Goal: Task Accomplishment & Management: Use online tool/utility

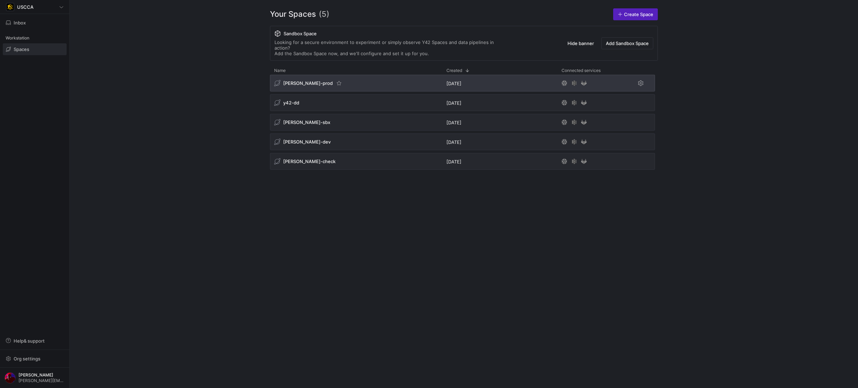
click at [300, 80] on span "[PERSON_NAME]-prod" at bounding box center [308, 83] width 50 height 6
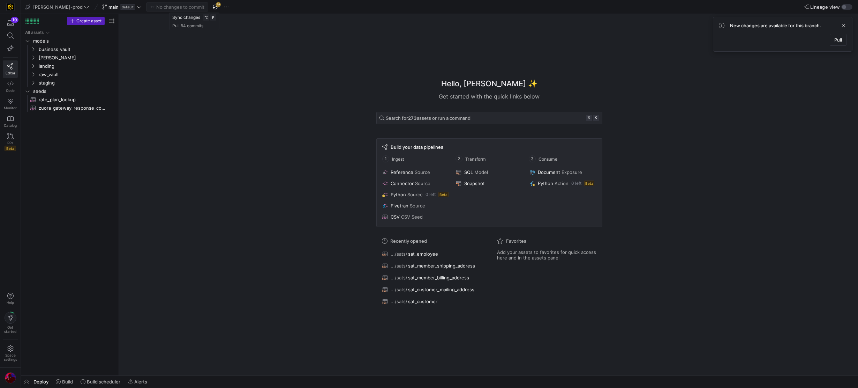
click at [211, 7] on span "button" at bounding box center [215, 7] width 8 height 8
click at [24, 377] on span "button" at bounding box center [26, 381] width 11 height 12
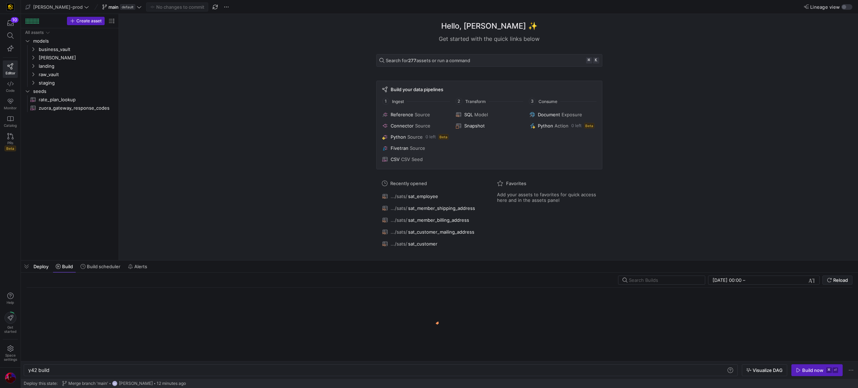
scroll to position [0, 21]
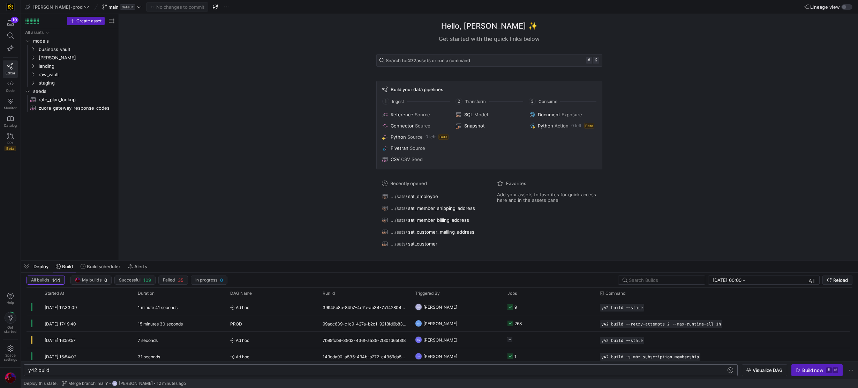
click at [112, 372] on div "y42 build" at bounding box center [377, 370] width 698 height 6
type textarea "y42 build -s business_vault.*"
click at [760, 369] on span "Visualize DAG" at bounding box center [768, 370] width 30 height 6
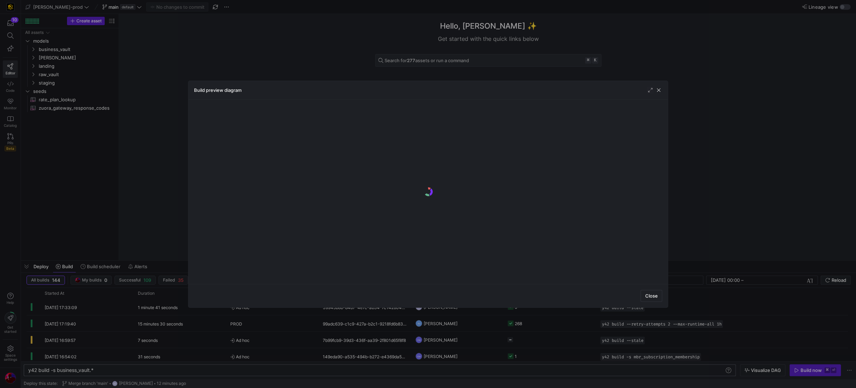
click at [703, 339] on div at bounding box center [428, 194] width 856 height 388
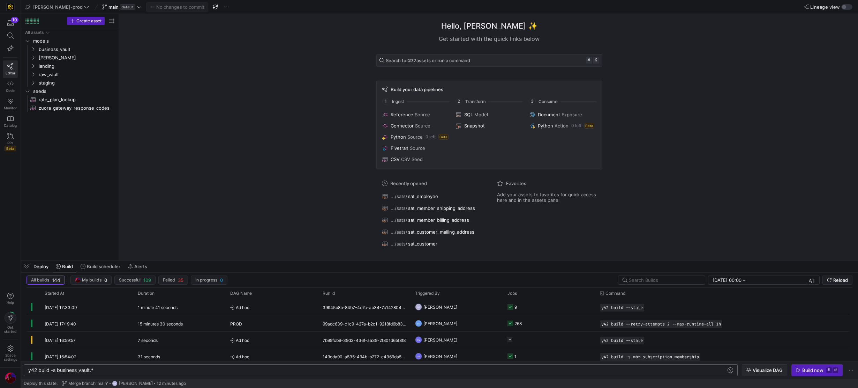
click at [754, 368] on span "Visualize DAG" at bounding box center [768, 370] width 30 height 6
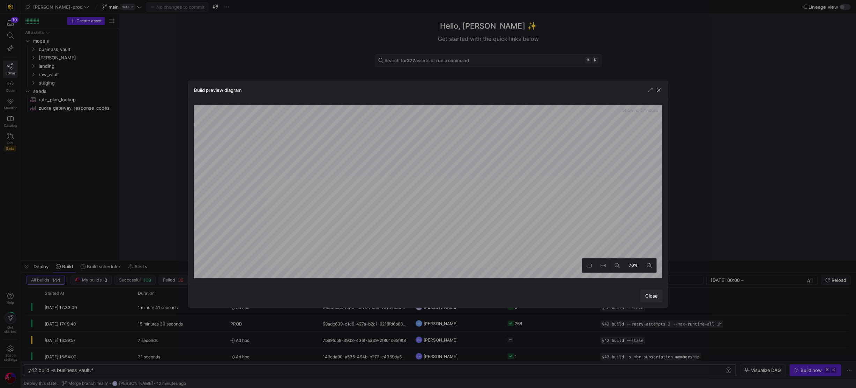
click at [650, 293] on span "Close" at bounding box center [651, 296] width 13 height 6
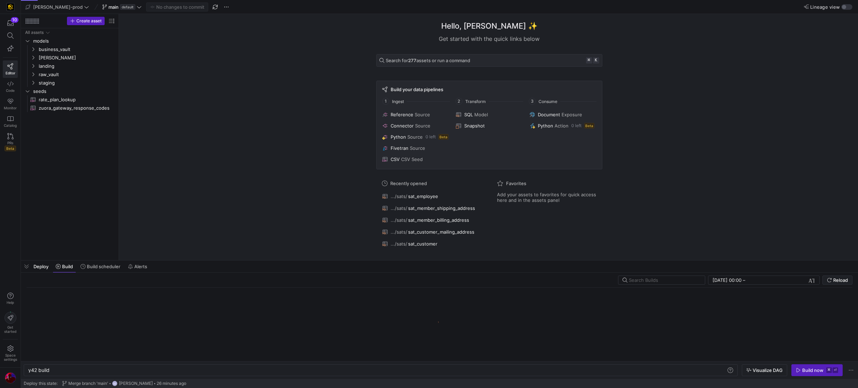
scroll to position [0, 21]
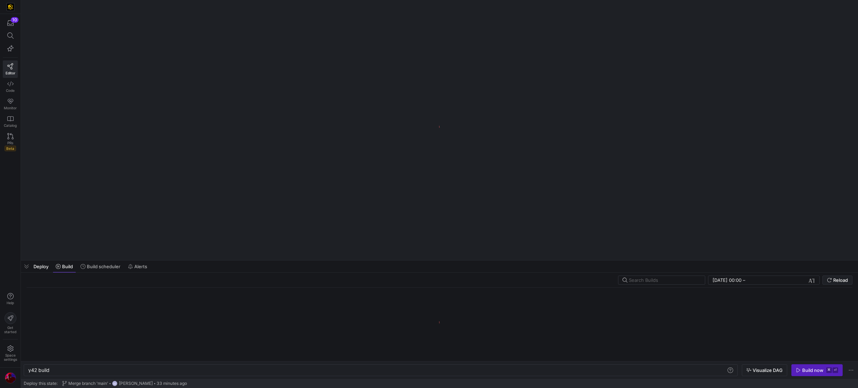
scroll to position [0, 21]
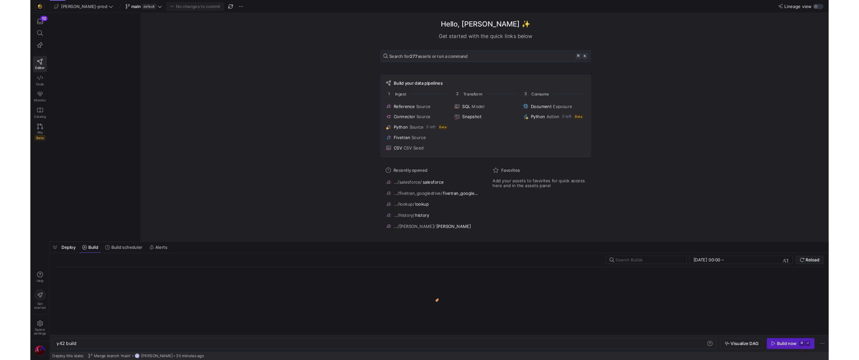
scroll to position [0, 21]
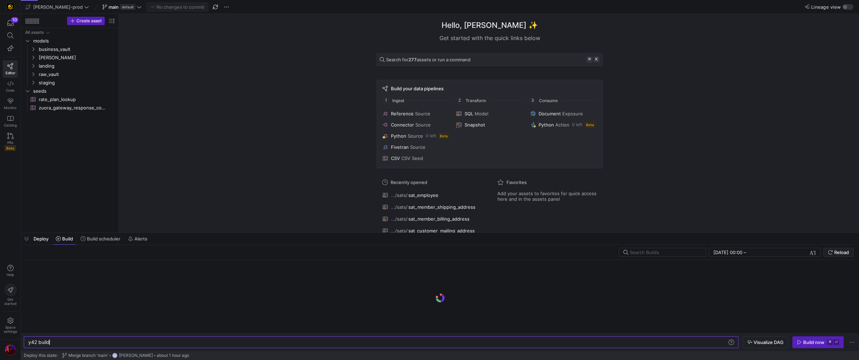
scroll to position [0, 21]
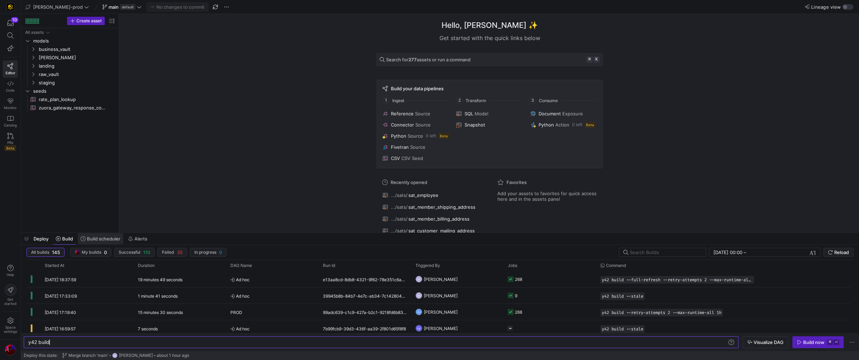
click at [99, 240] on span "Build scheduler" at bounding box center [103, 239] width 33 height 6
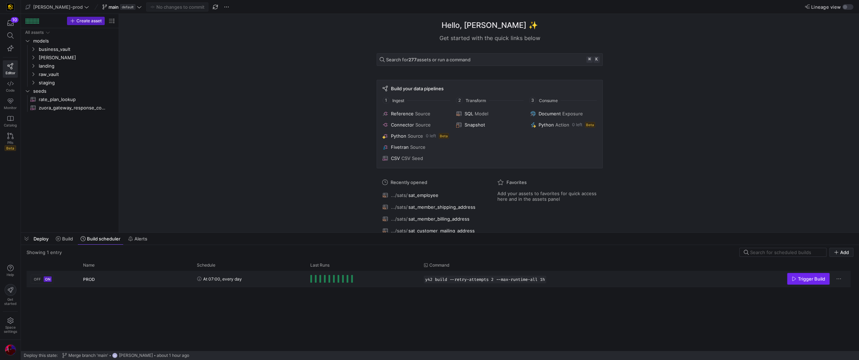
click at [810, 279] on span "Trigger Build" at bounding box center [811, 279] width 27 height 6
click at [64, 242] on span at bounding box center [64, 238] width 23 height 11
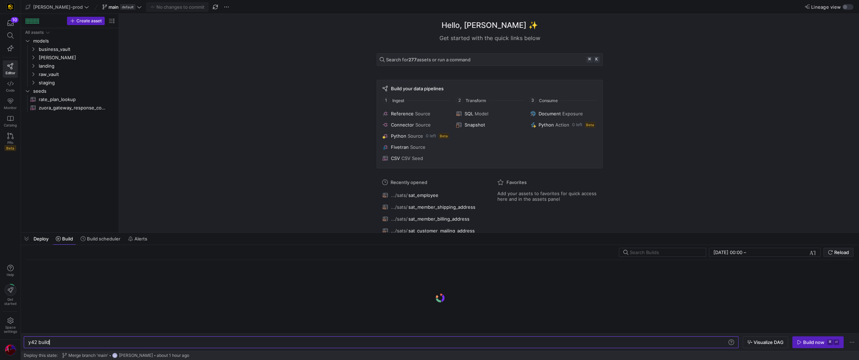
scroll to position [0, 21]
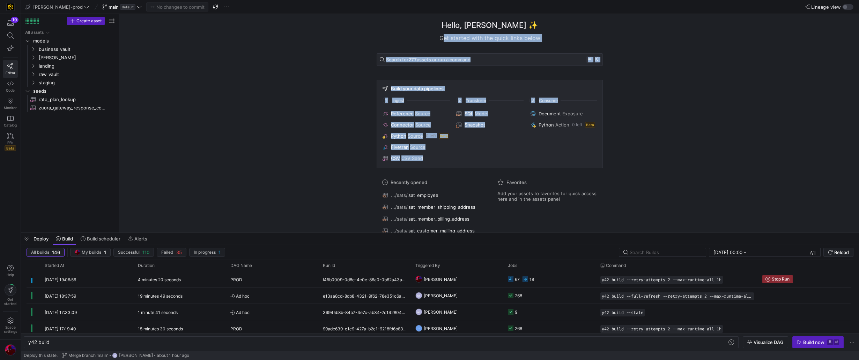
drag, startPoint x: 667, startPoint y: 100, endPoint x: 615, endPoint y: 32, distance: 86.0
click at [615, 32] on div "Hello, Bret ✨ Get started with the quick links below Search for 277 assets or r…" at bounding box center [489, 123] width 735 height 219
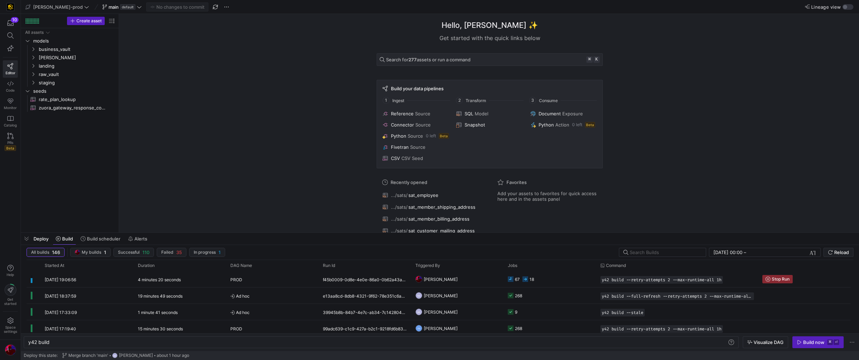
click at [612, 24] on div "Hello, Bret ✨ Get started with the quick links below Search for 277 assets or r…" at bounding box center [489, 123] width 735 height 219
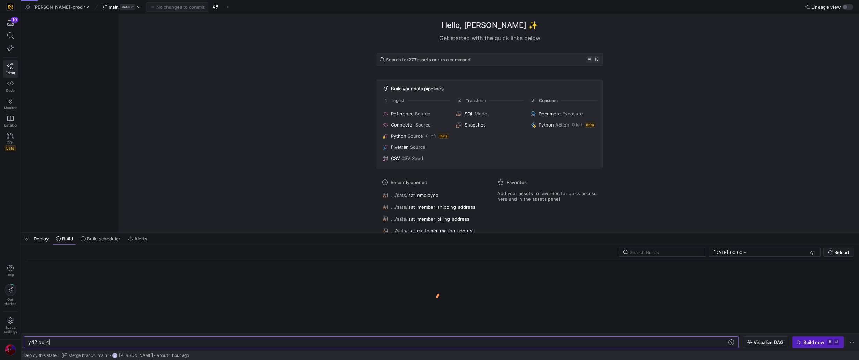
scroll to position [0, 21]
